Goal: Ask a question: Seek information or help from site administrators or community

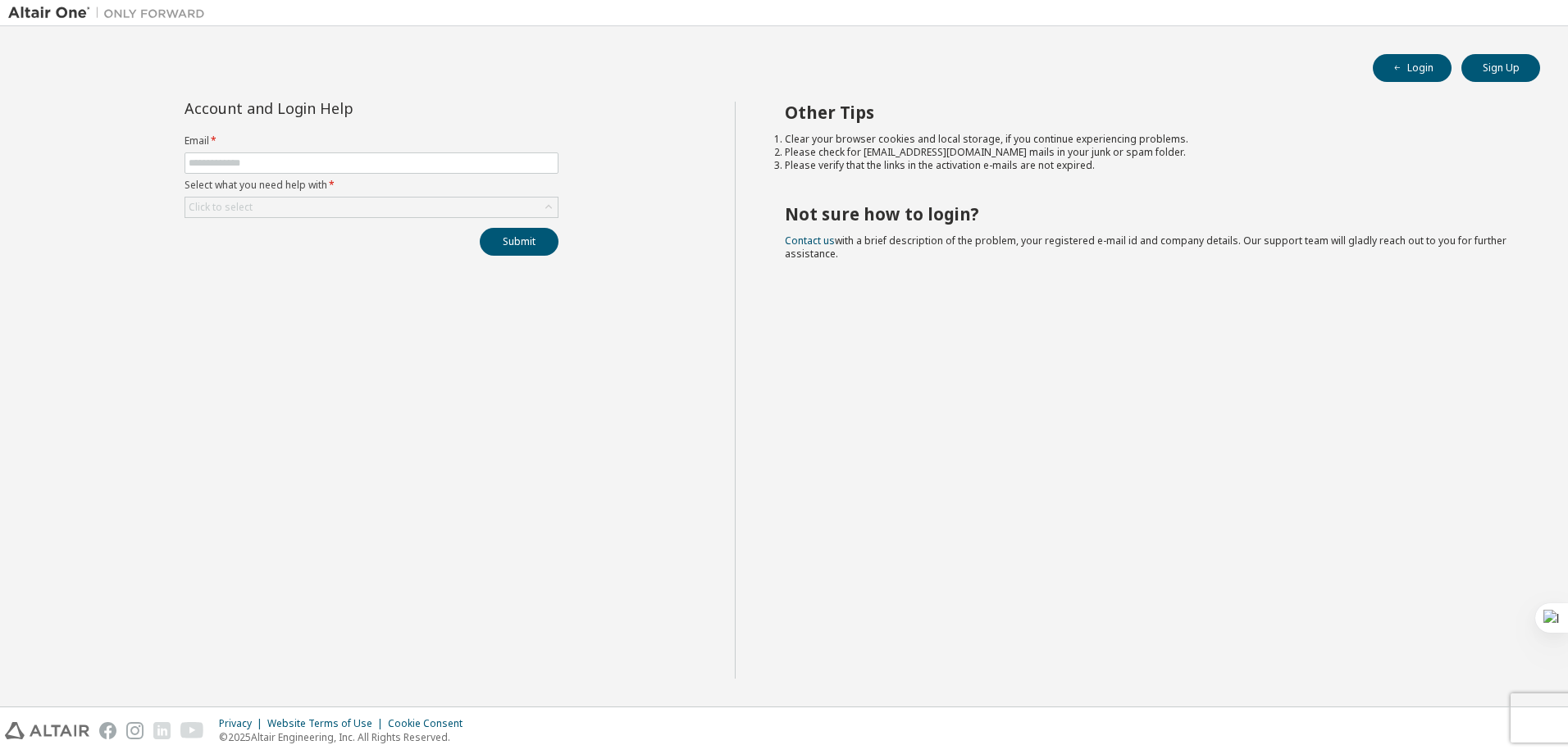
click at [518, 488] on div "Account and Login Help Email * Select what you need help with * Click to select…" at bounding box center [372, 390] width 727 height 577
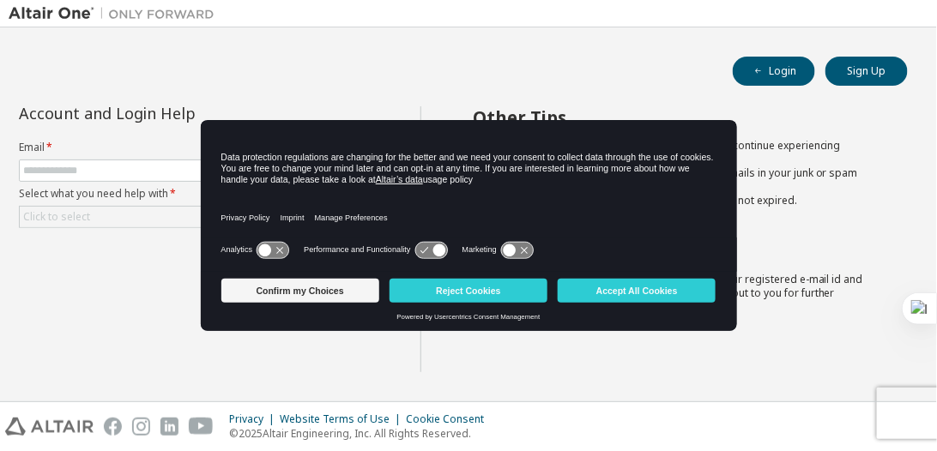
click at [274, 254] on icon at bounding box center [272, 250] width 32 height 16
click at [630, 288] on button "Accept All Cookies" at bounding box center [637, 291] width 158 height 24
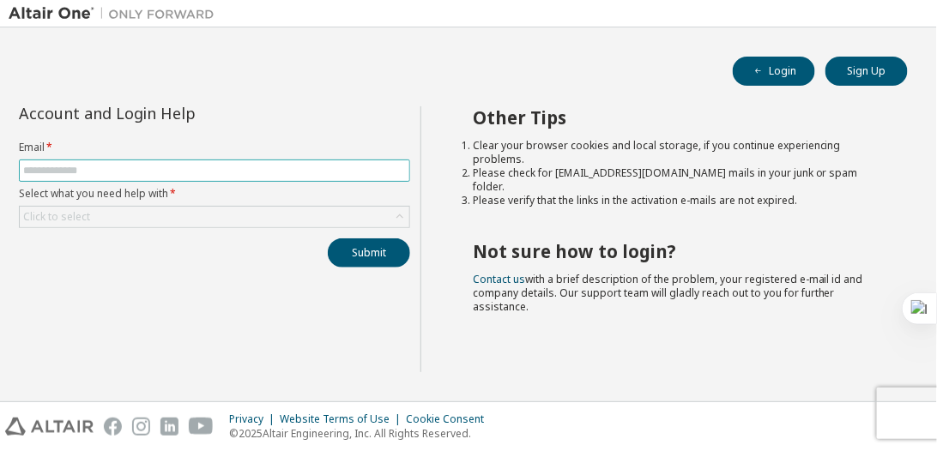
click at [158, 170] on input "text" at bounding box center [214, 171] width 383 height 14
type input "**********"
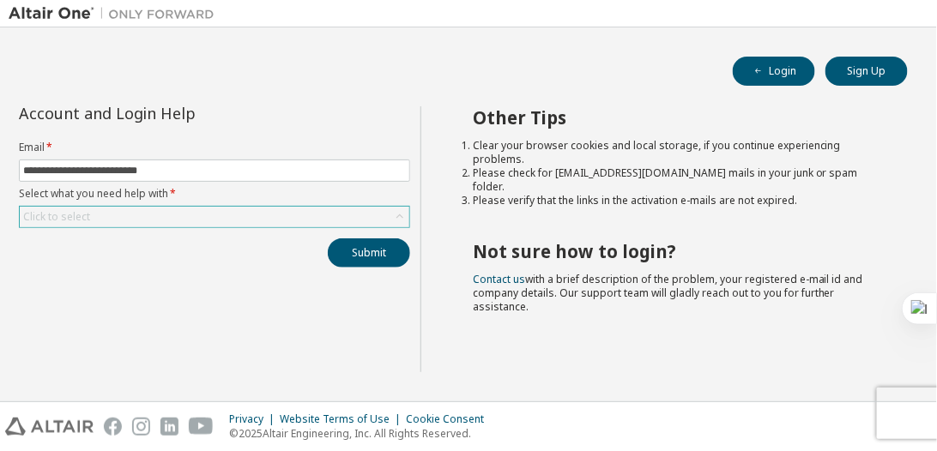
click at [166, 209] on div "Click to select" at bounding box center [214, 217] width 389 height 21
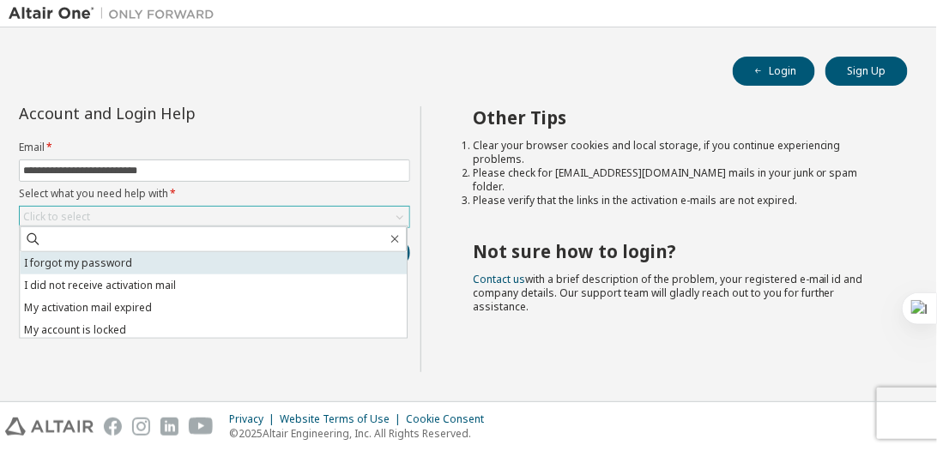
click at [151, 269] on li "I forgot my password" at bounding box center [213, 263] width 387 height 22
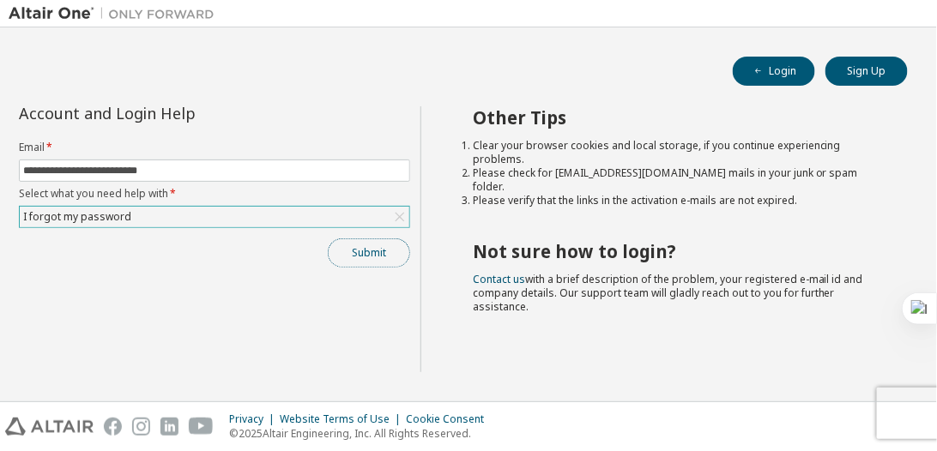
click at [373, 252] on button "Submit" at bounding box center [369, 252] width 82 height 29
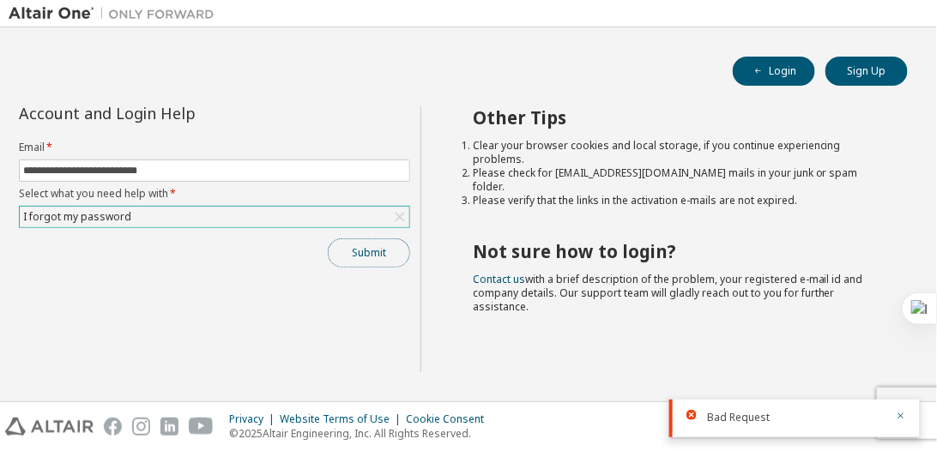
click at [392, 249] on button "Submit" at bounding box center [369, 252] width 82 height 29
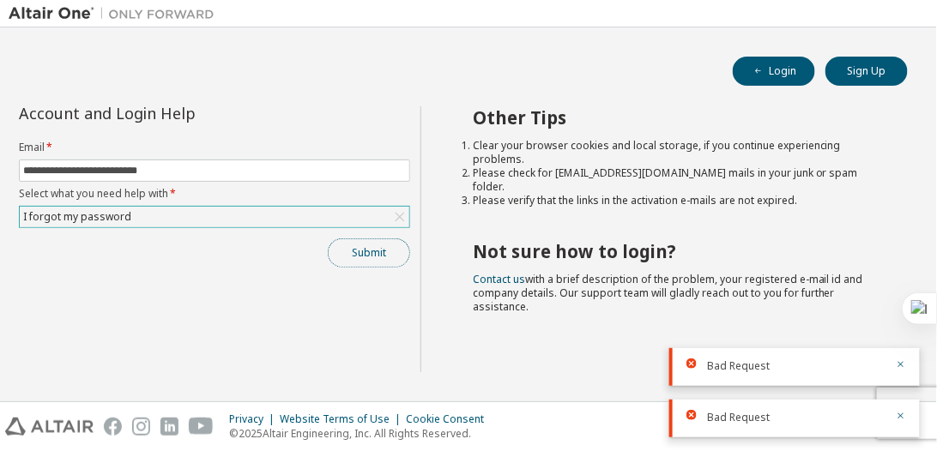
click at [392, 249] on button "Submit" at bounding box center [369, 252] width 82 height 29
click at [392, 249] on div "Submit" at bounding box center [214, 252] width 391 height 29
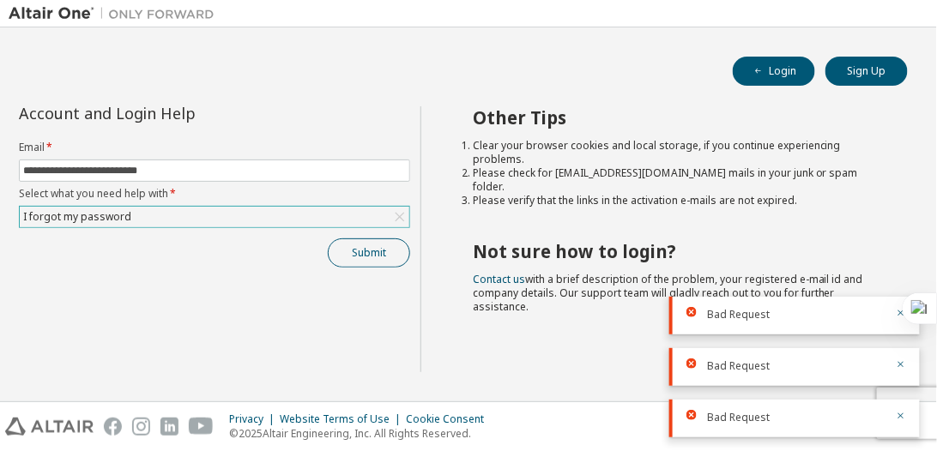
click at [392, 249] on div "Submit" at bounding box center [214, 252] width 391 height 29
